Goal: Book appointment/travel/reservation

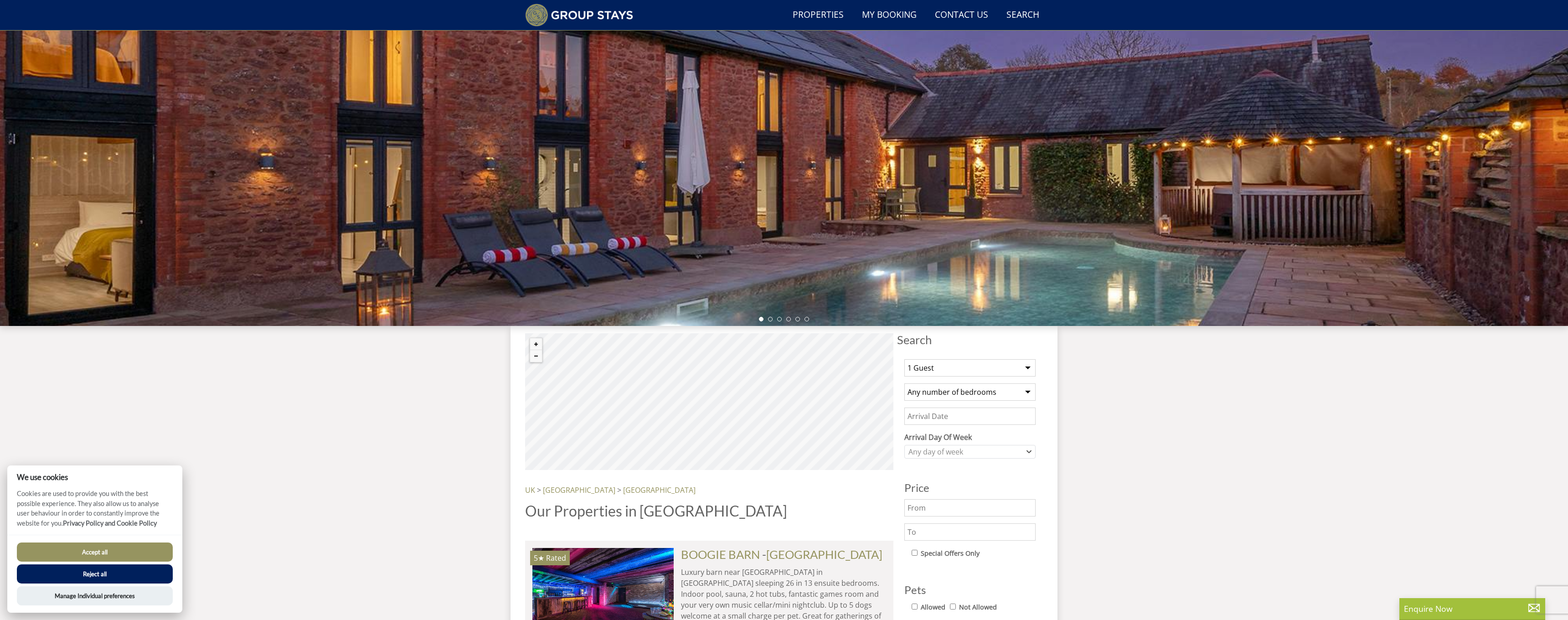
scroll to position [283, 0]
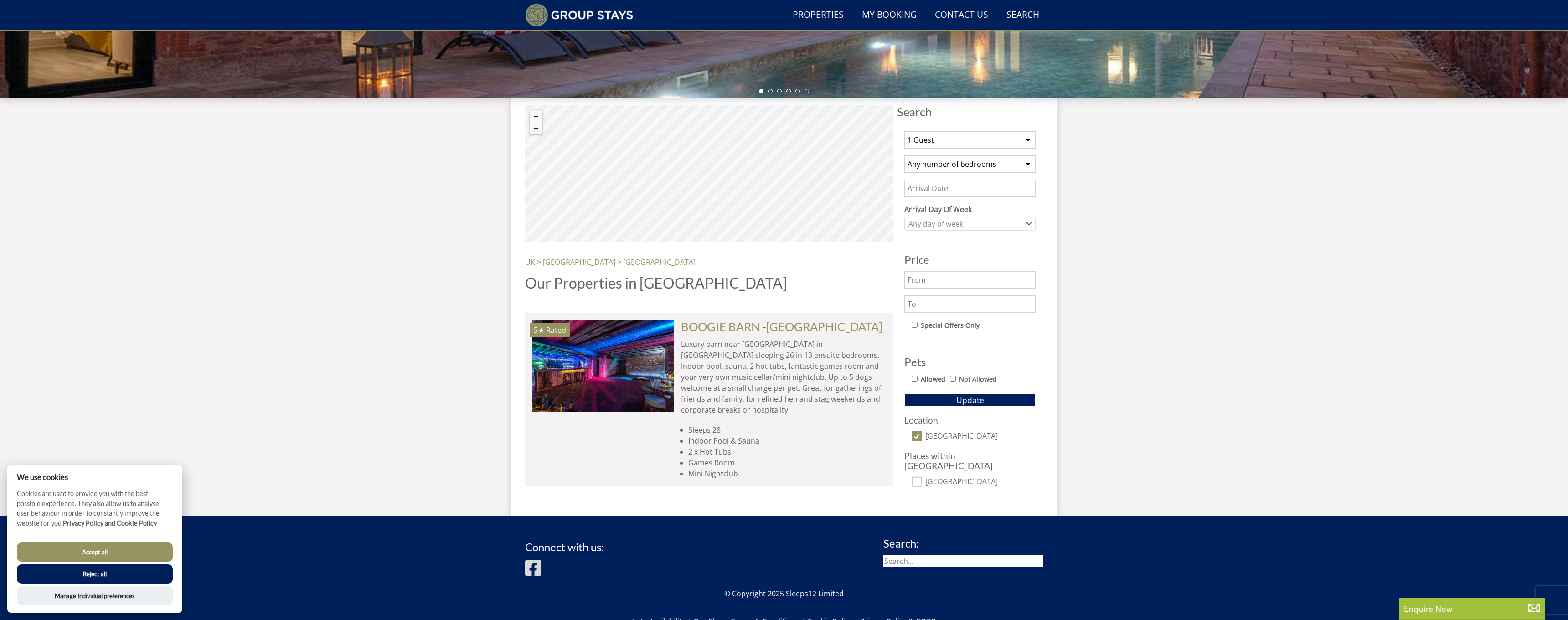
select select "10"
select select "5"
click at [957, 188] on input "Date" at bounding box center [970, 188] width 131 height 17
type input "[DATE]"
click at [949, 227] on div "Any day of week" at bounding box center [965, 224] width 118 height 10
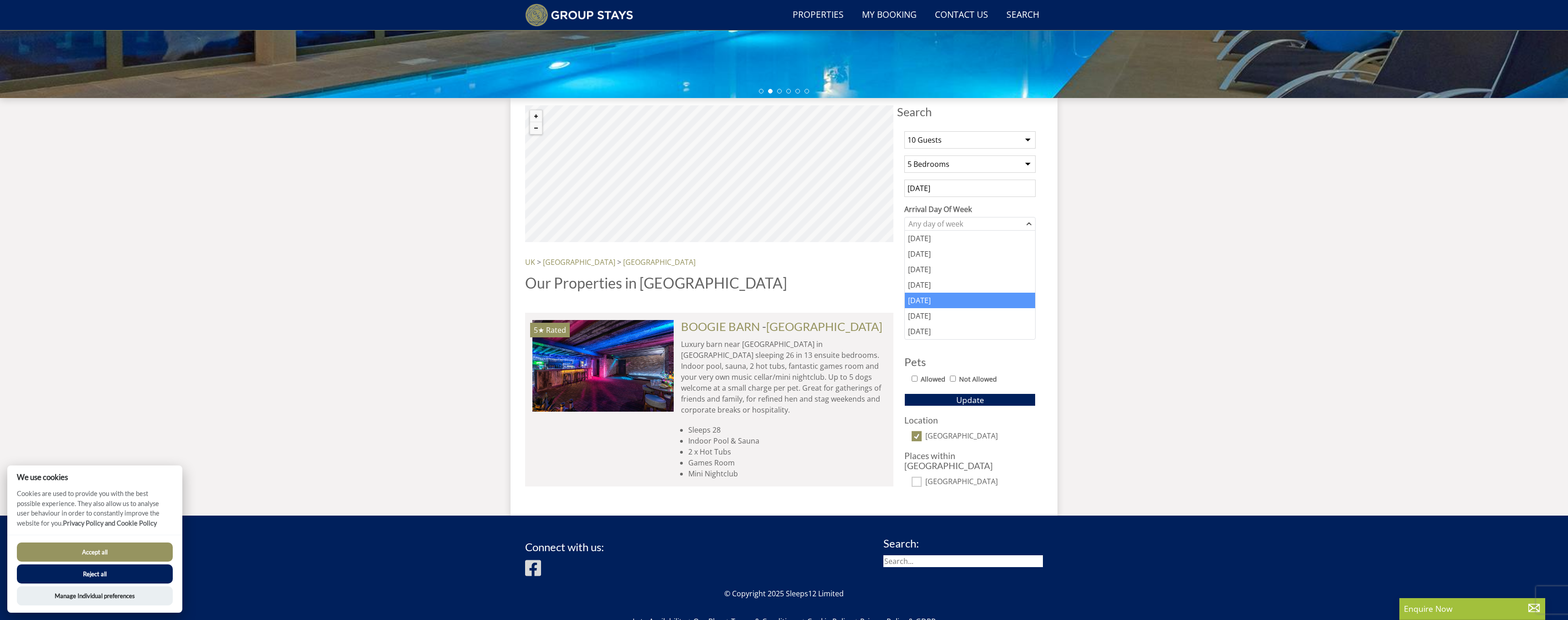
click at [934, 296] on div "[DATE]" at bounding box center [970, 300] width 130 height 15
click at [1091, 277] on div "Search Menu Properties My Booking Contact Us [PHONE_NUMBER] Search Check Availa…" at bounding box center [784, 132] width 1568 height 767
click at [967, 400] on span "Update" at bounding box center [970, 400] width 28 height 11
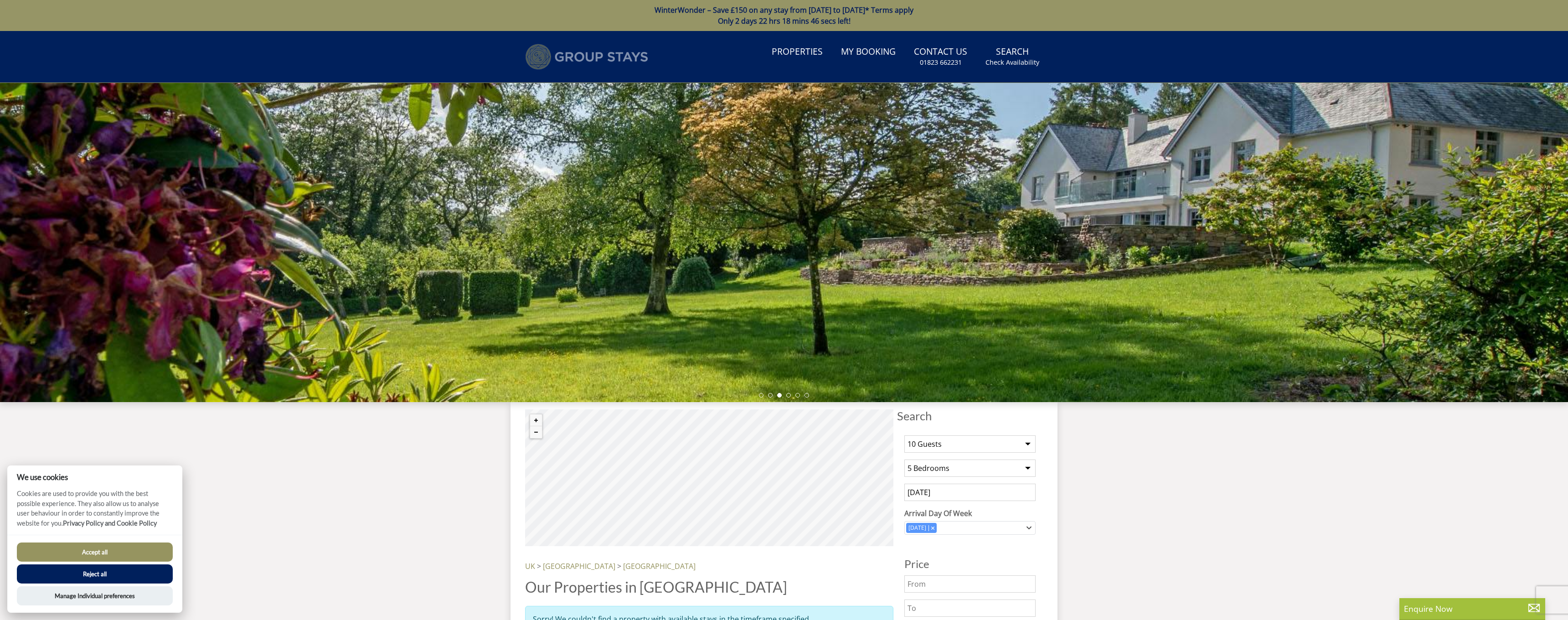
scroll to position [0, 0]
click at [586, 60] on img at bounding box center [587, 57] width 123 height 26
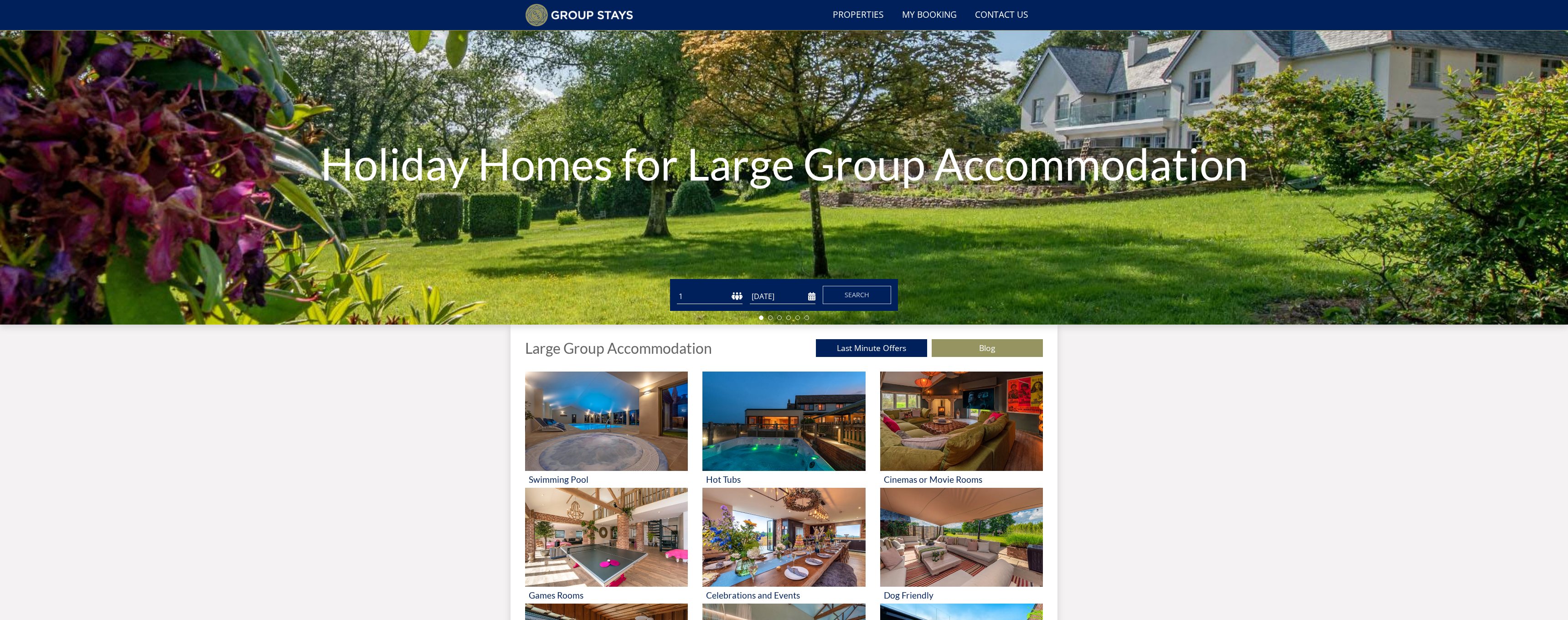
scroll to position [168, 0]
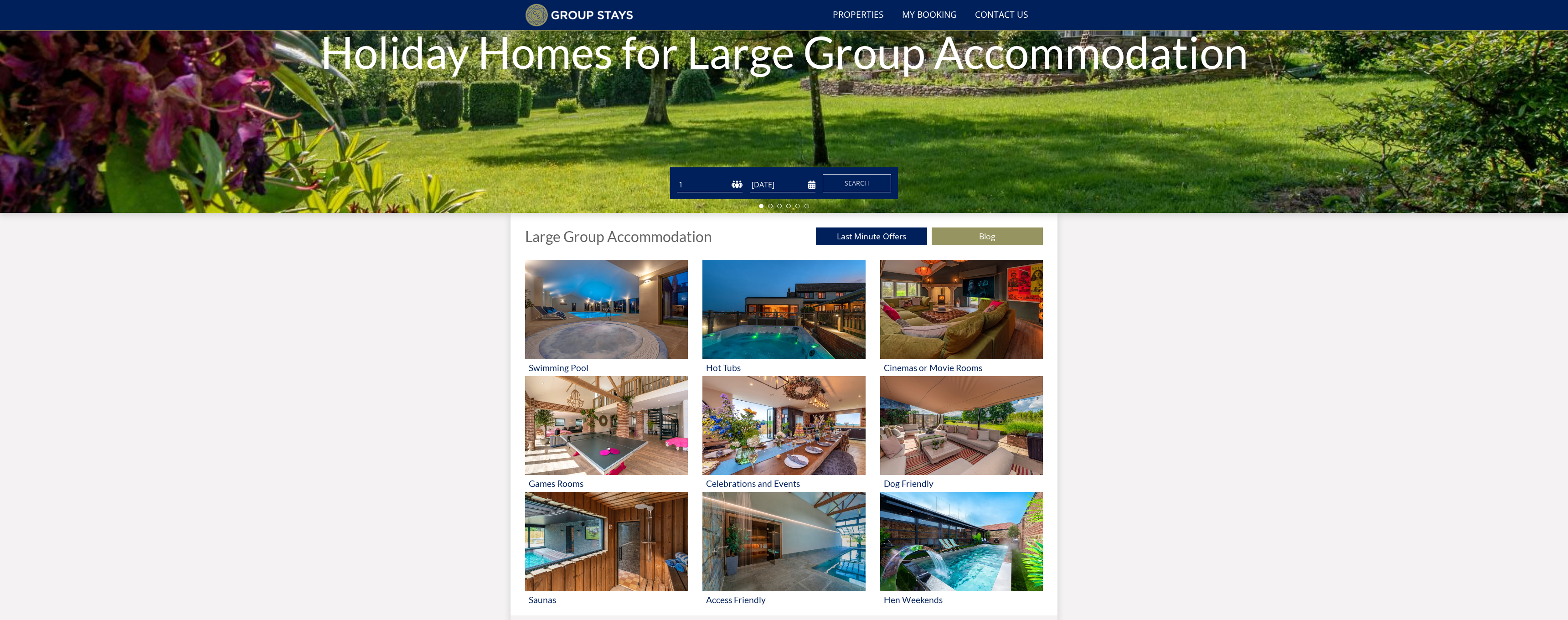
select select "10"
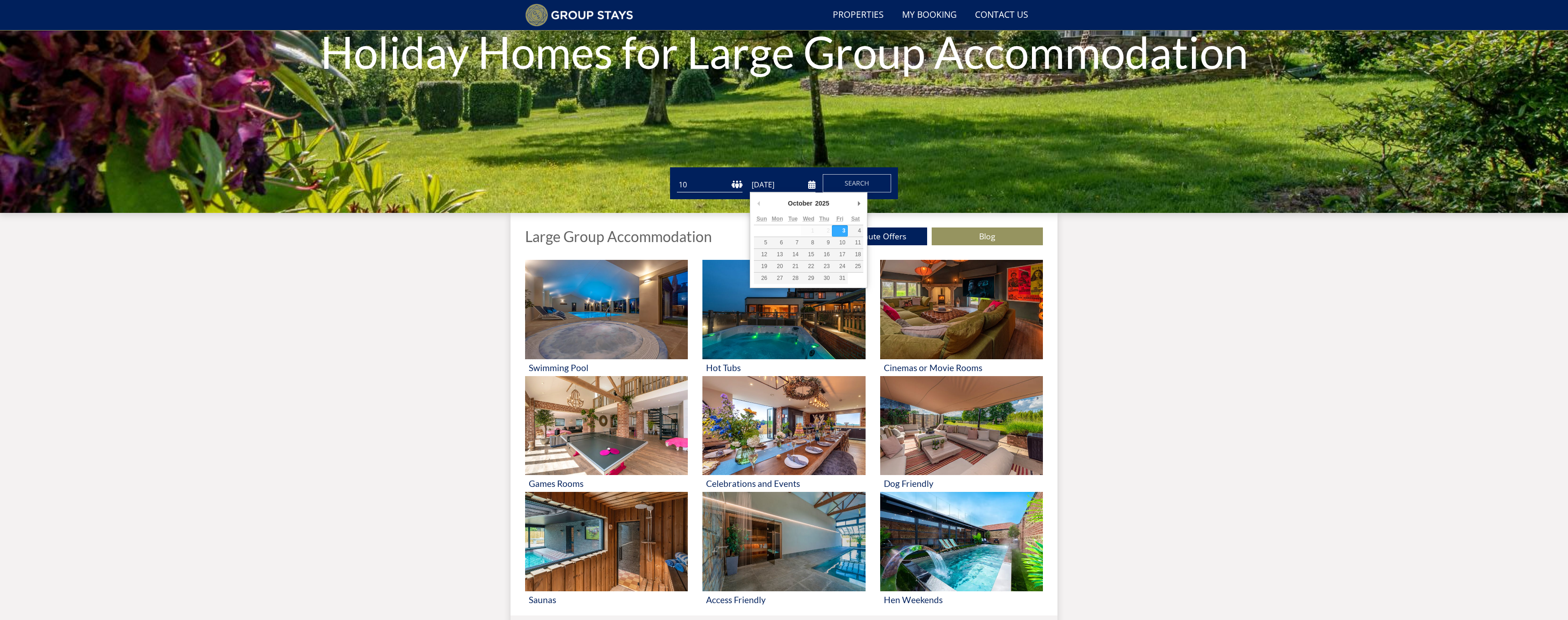
click at [767, 190] on input "[DATE]" at bounding box center [783, 185] width 66 height 15
type input "[DATE]"
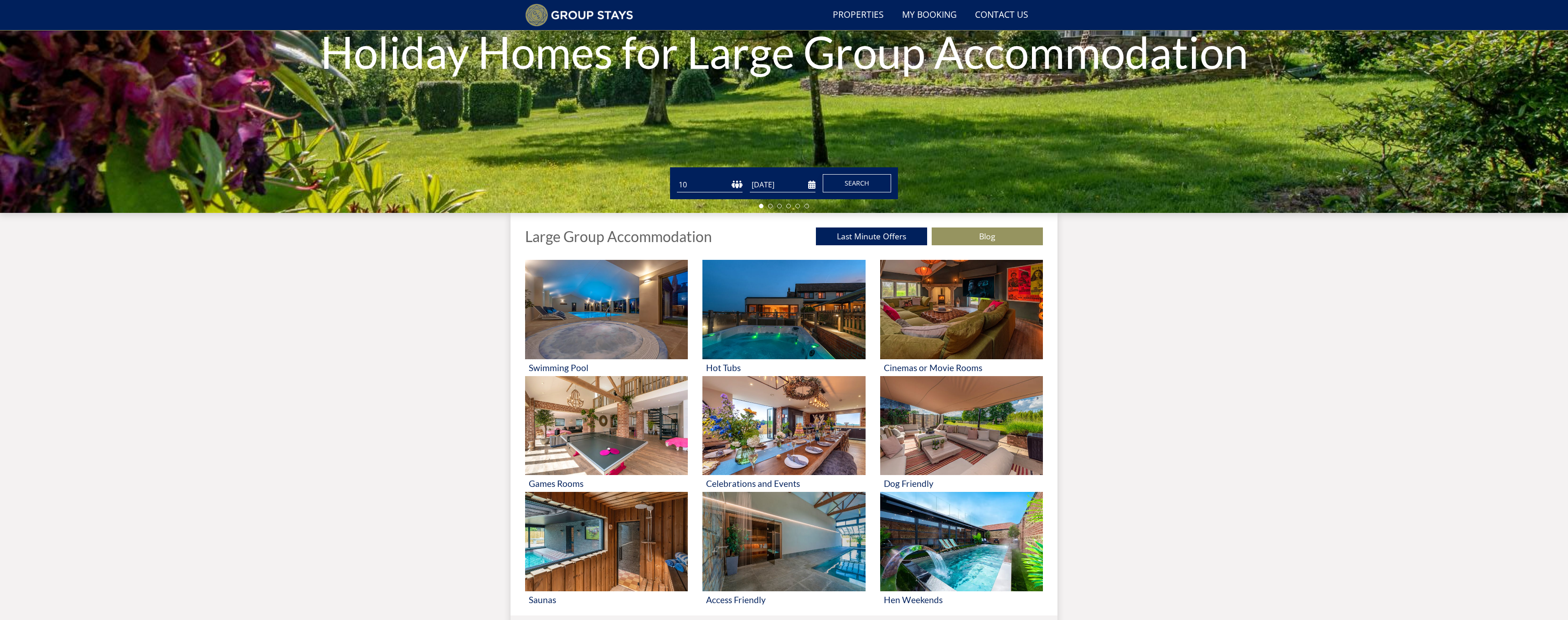
click at [856, 179] on span "Search" at bounding box center [857, 183] width 24 height 9
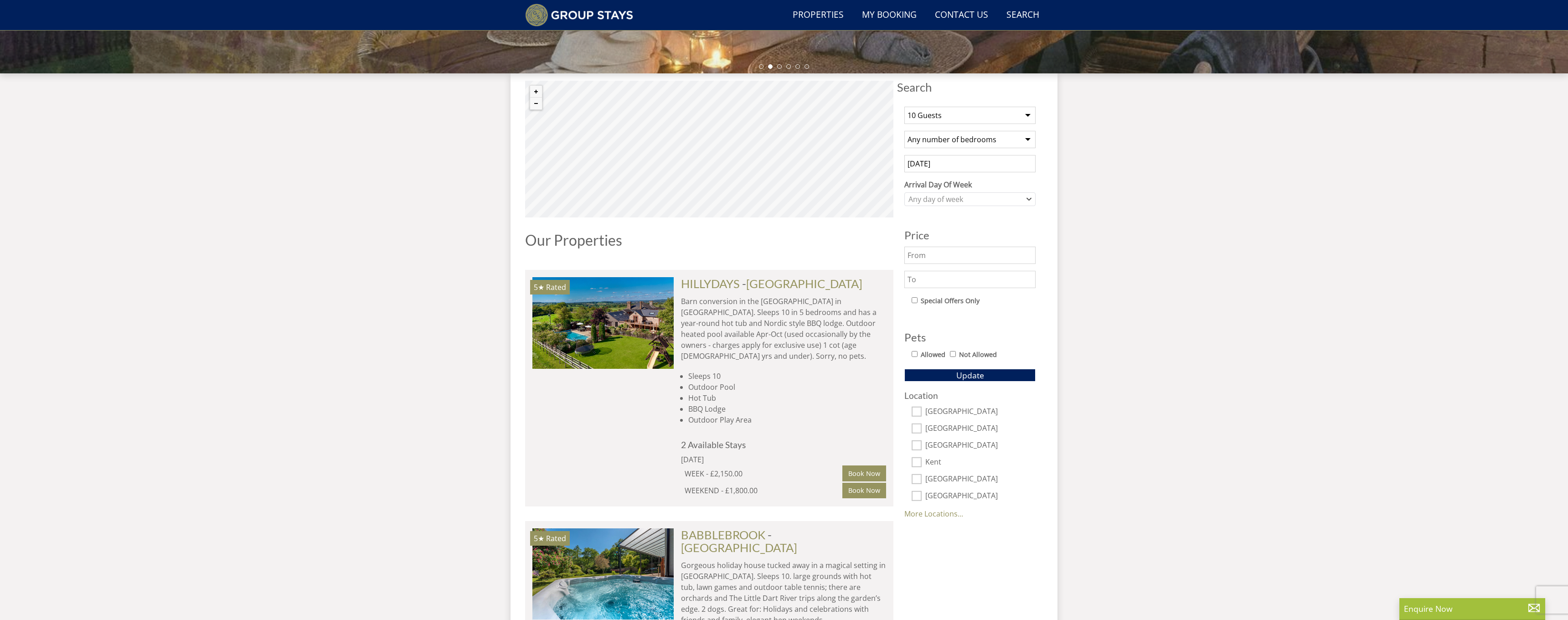
scroll to position [59, 0]
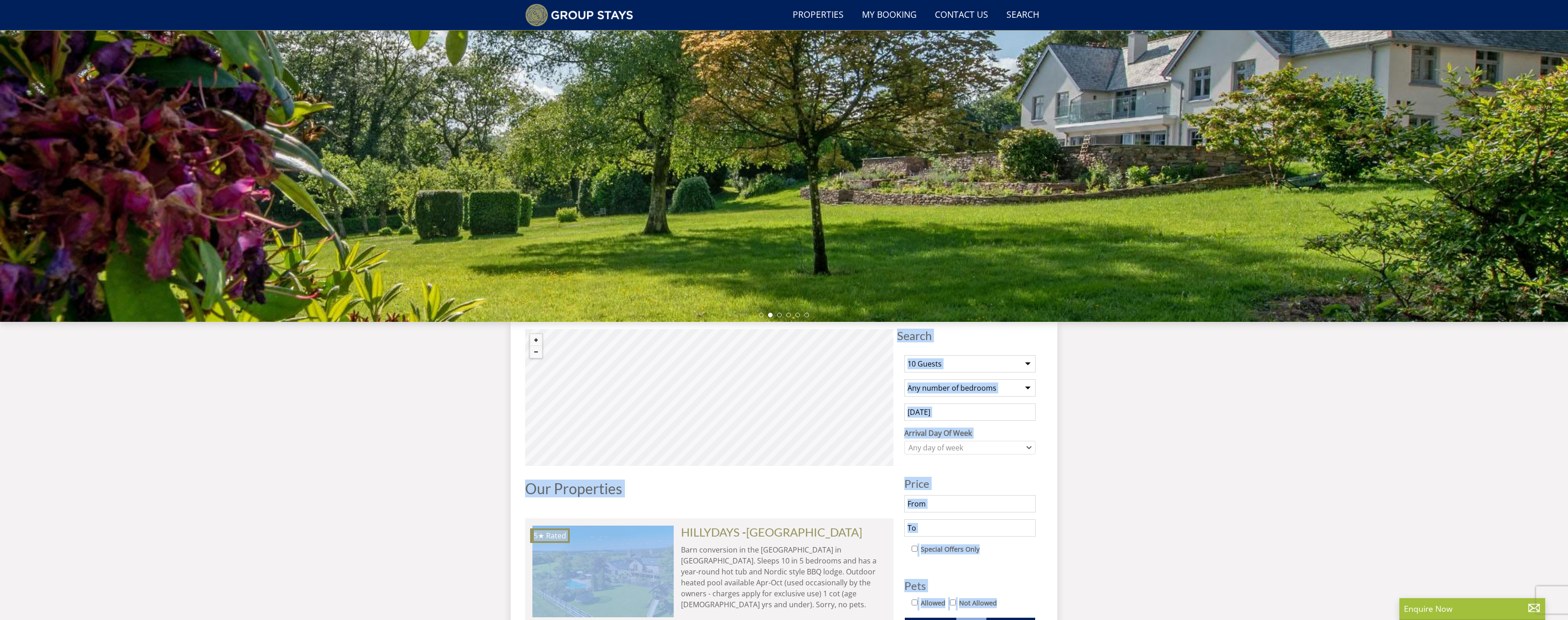
drag, startPoint x: 761, startPoint y: 509, endPoint x: 772, endPoint y: 246, distance: 263.2
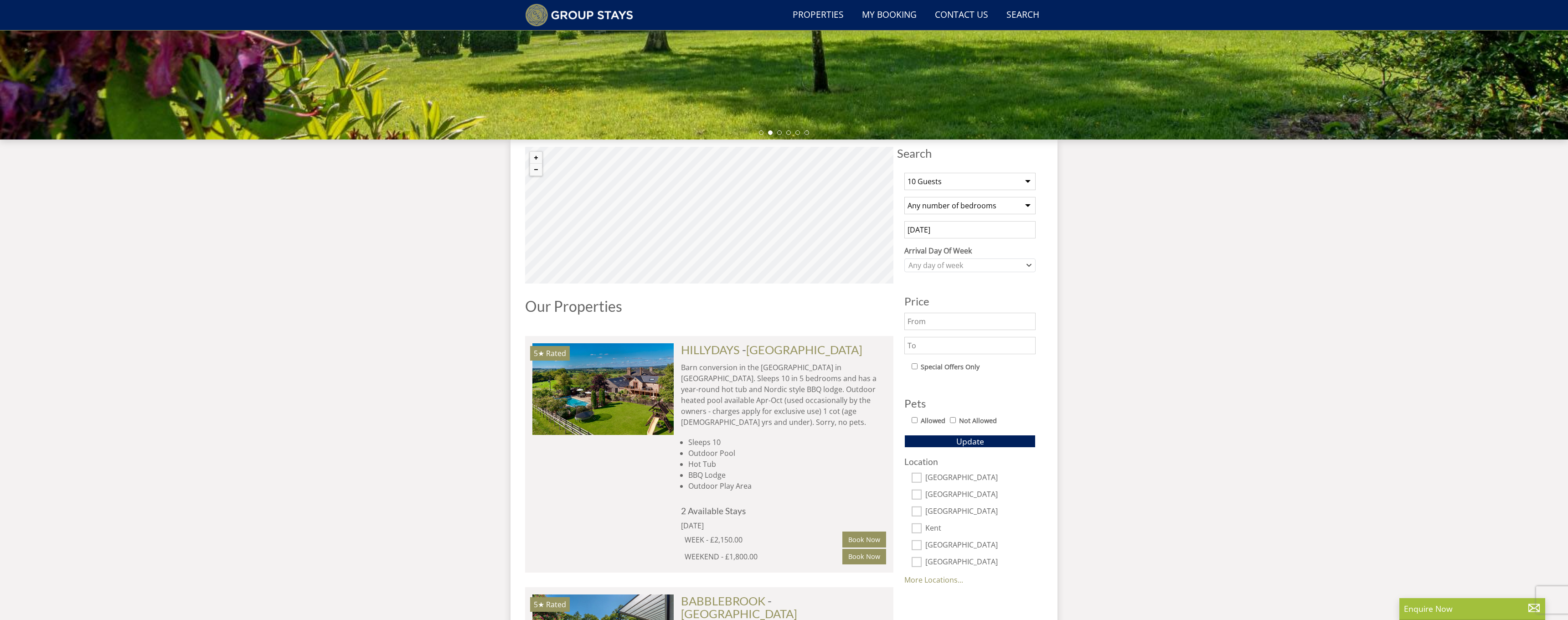
scroll to position [236, 0]
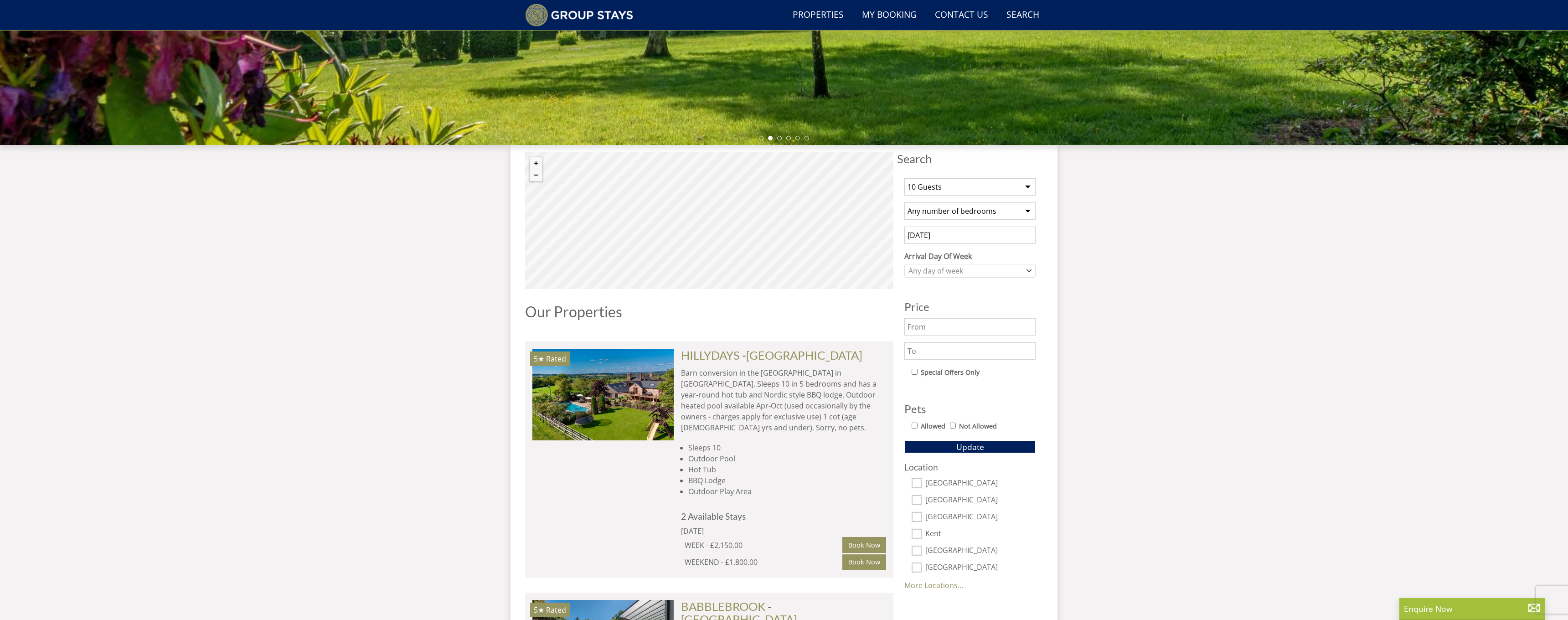
click at [957, 340] on div "Price" at bounding box center [970, 330] width 131 height 59
click at [956, 353] on input "text" at bounding box center [970, 351] width 131 height 17
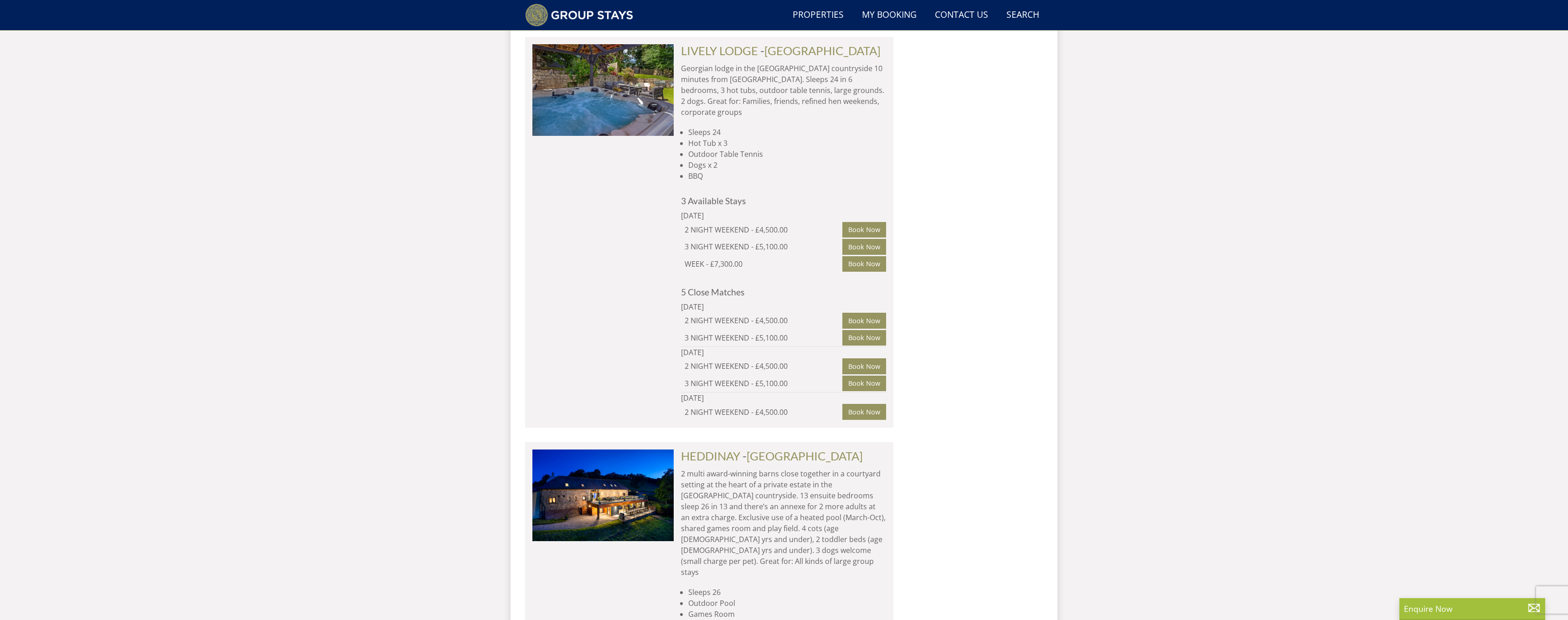
scroll to position [5708, 0]
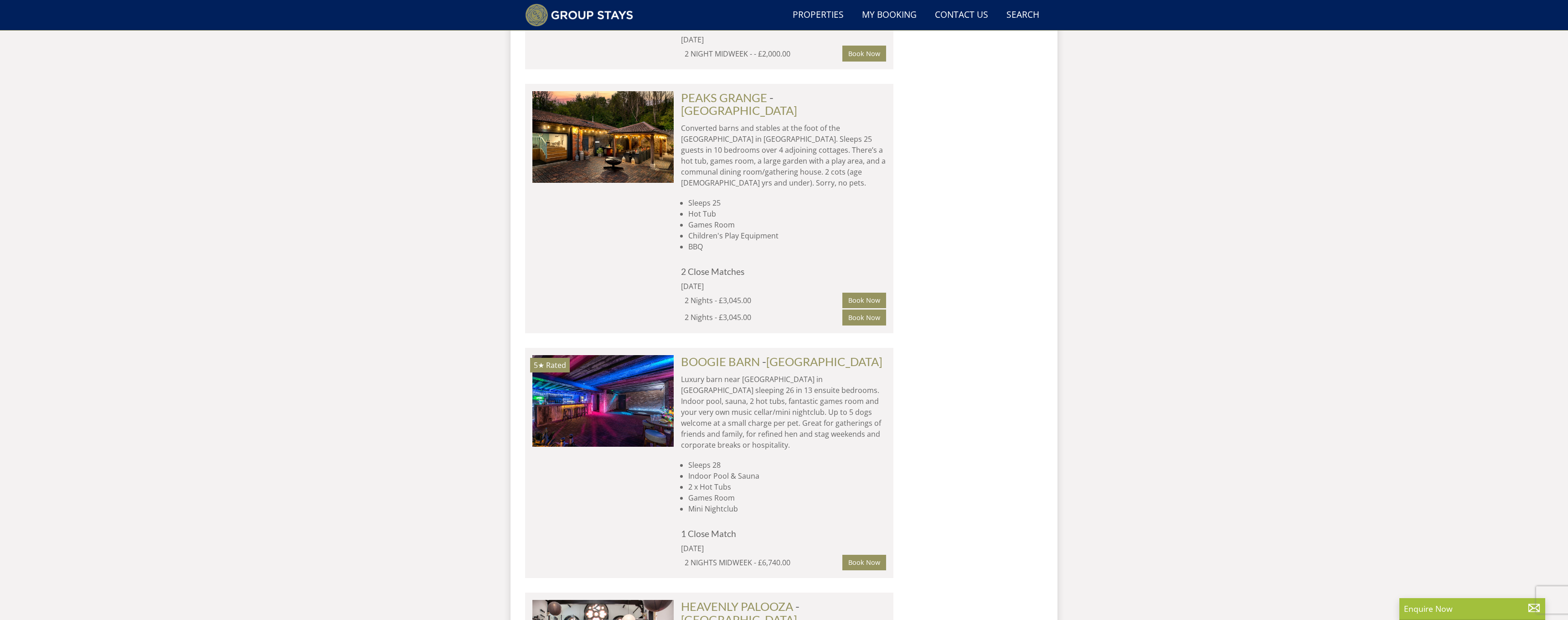
scroll to position [8203, 0]
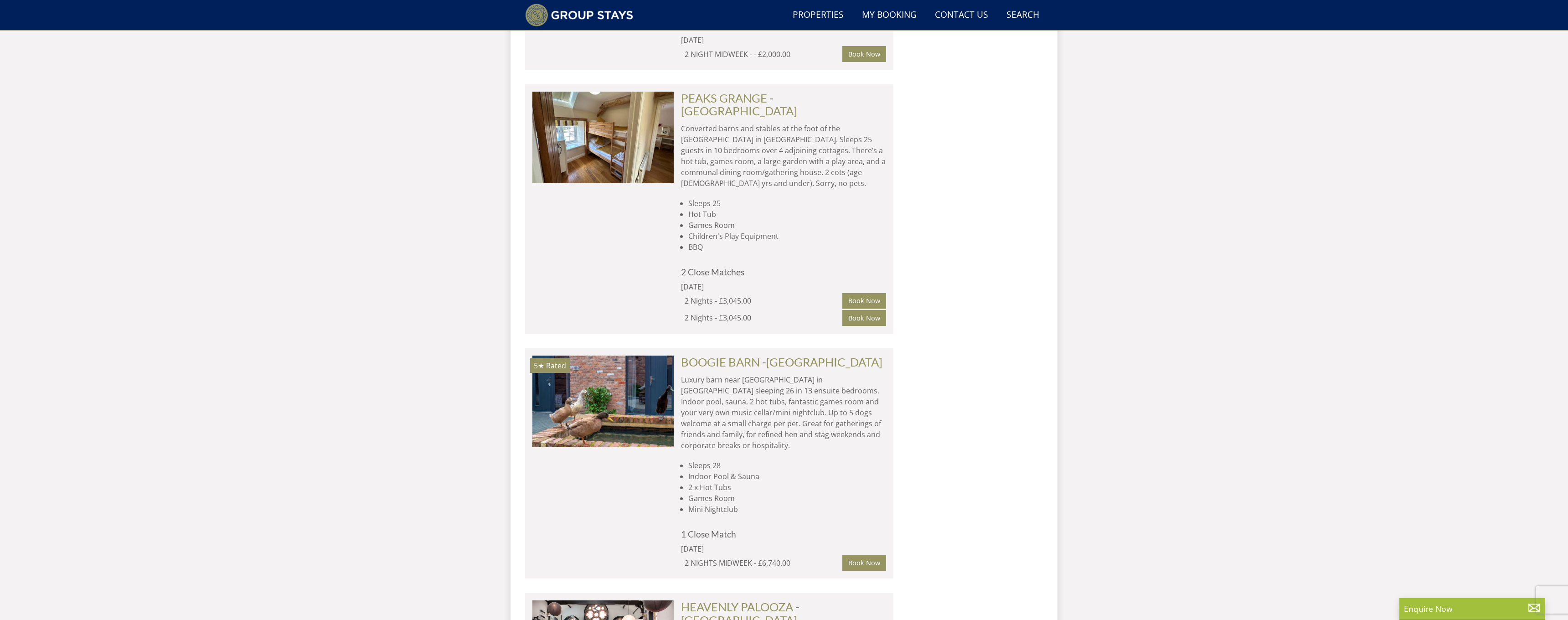
scroll to position [0, 1698]
